Goal: Task Accomplishment & Management: Manage account settings

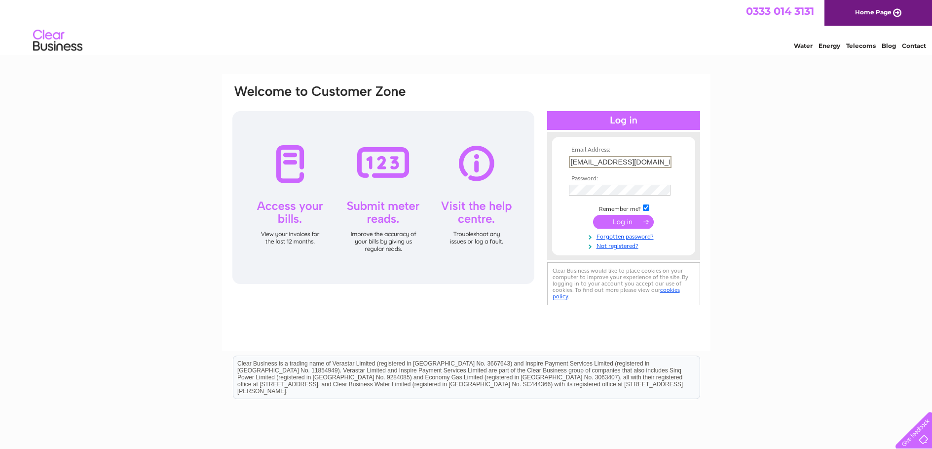
type input "[EMAIL_ADDRESS][DOMAIN_NAME]"
click at [608, 220] on input "submit" at bounding box center [623, 221] width 61 height 14
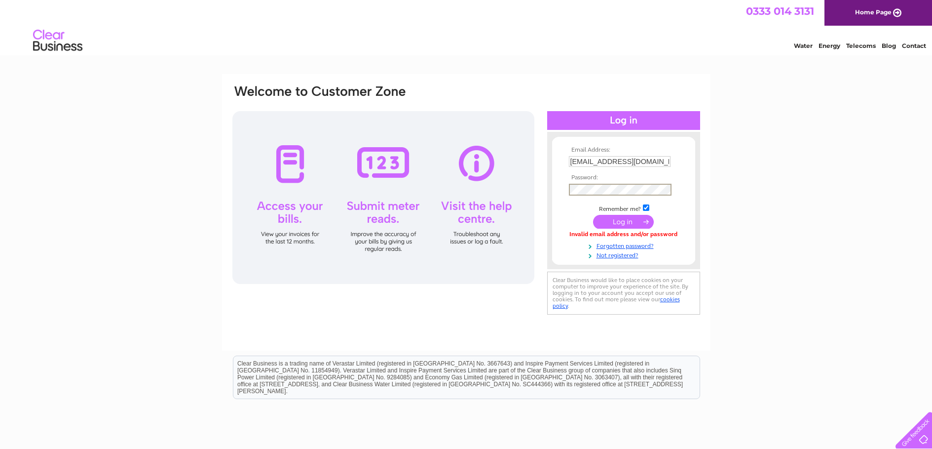
click at [606, 218] on input "submit" at bounding box center [623, 222] width 61 height 14
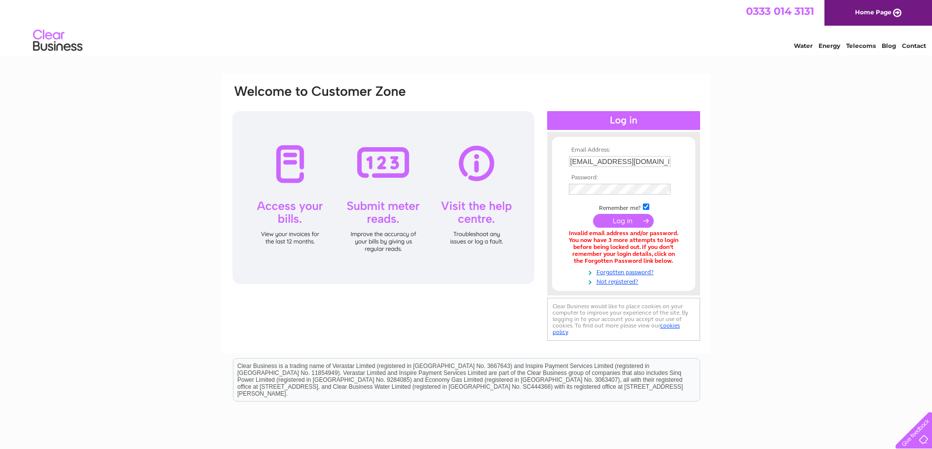
click at [646, 160] on input "[EMAIL_ADDRESS][DOMAIN_NAME]" at bounding box center [620, 161] width 102 height 11
drag, startPoint x: 663, startPoint y: 161, endPoint x: 505, endPoint y: 168, distance: 158.1
click at [514, 152] on div "Email Address: kerryvmolloy@yahoo.co.uk Password:" at bounding box center [466, 214] width 470 height 260
click at [109, 151] on div "Email Address: Password:" at bounding box center [466, 298] width 932 height 449
click at [168, 116] on div "Email Address: Password:" at bounding box center [466, 298] width 932 height 448
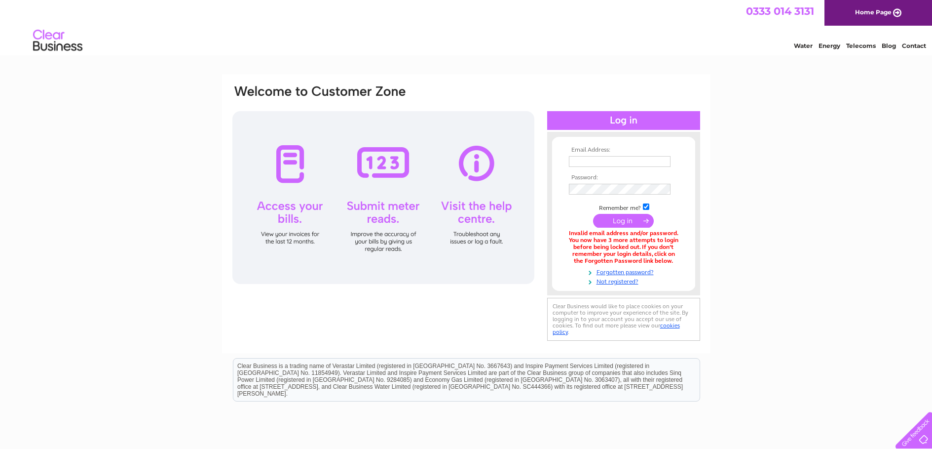
drag, startPoint x: 250, startPoint y: 93, endPoint x: 278, endPoint y: 84, distance: 29.5
click at [266, 88] on div at bounding box center [371, 97] width 281 height 27
